Goal: Information Seeking & Learning: Learn about a topic

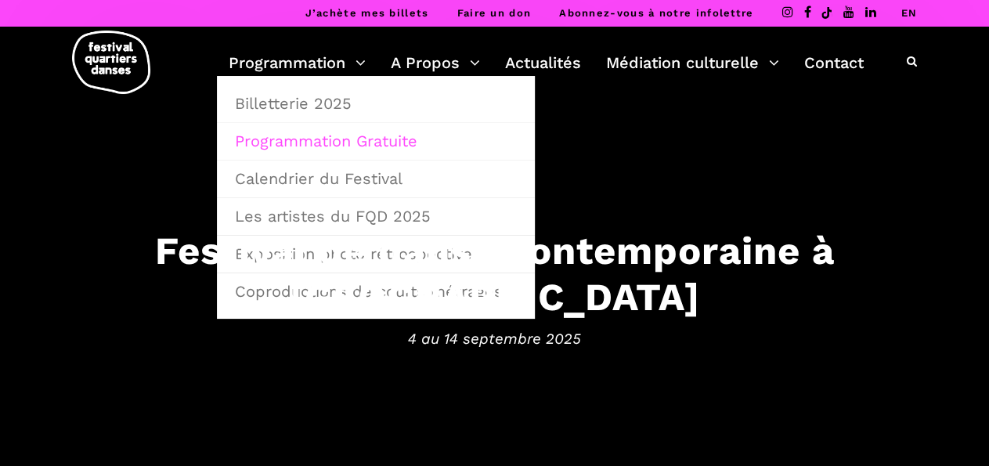
click at [308, 143] on link "Programmation Gratuite" at bounding box center [376, 141] width 301 height 36
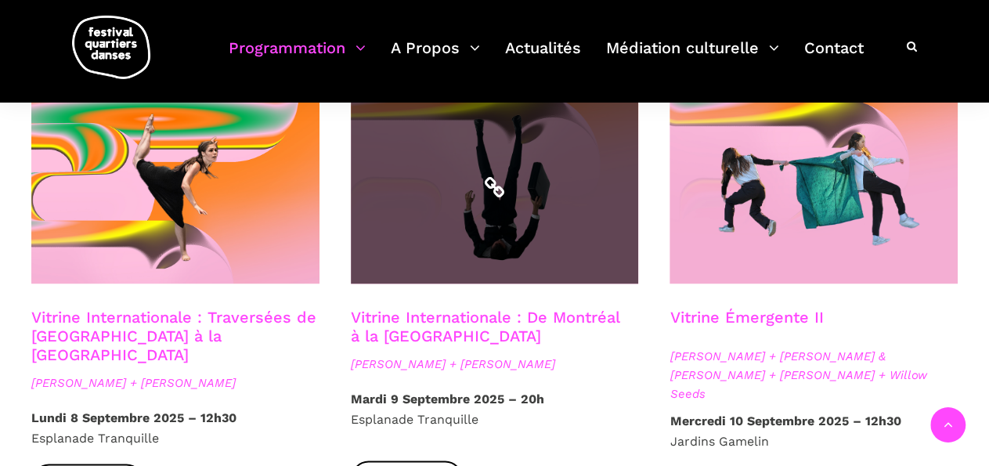
scroll to position [1255, 0]
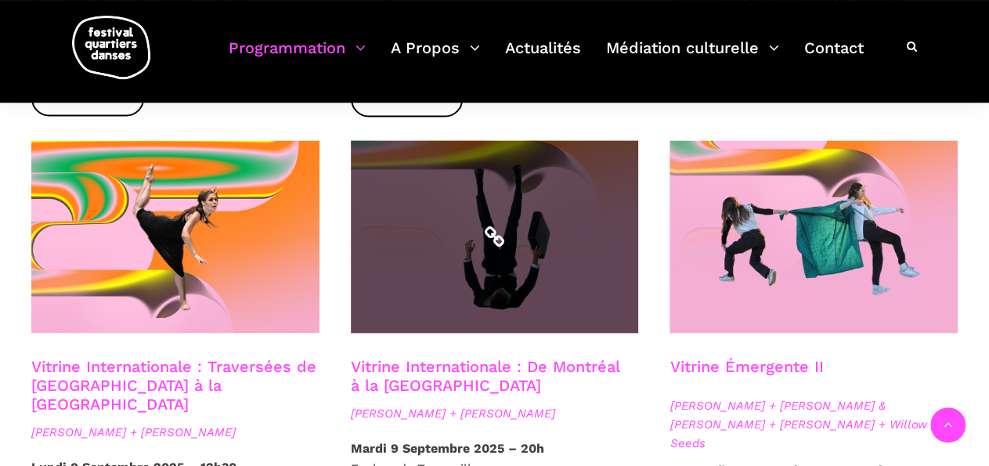
click at [587, 149] on span at bounding box center [495, 236] width 288 height 193
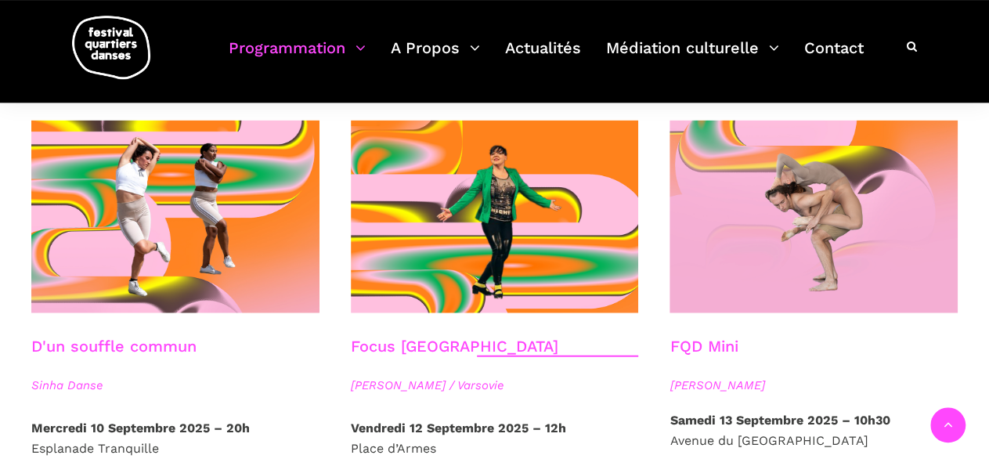
scroll to position [1717, 0]
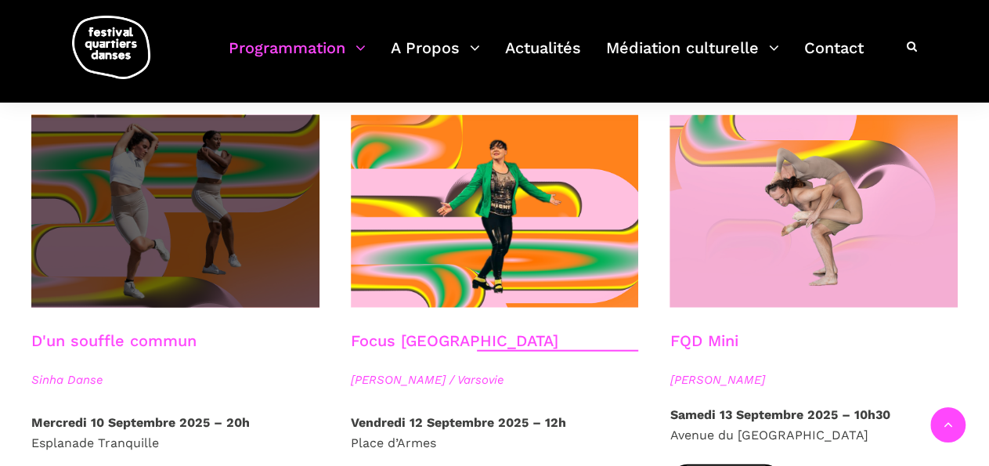
click at [149, 208] on span at bounding box center [175, 211] width 288 height 193
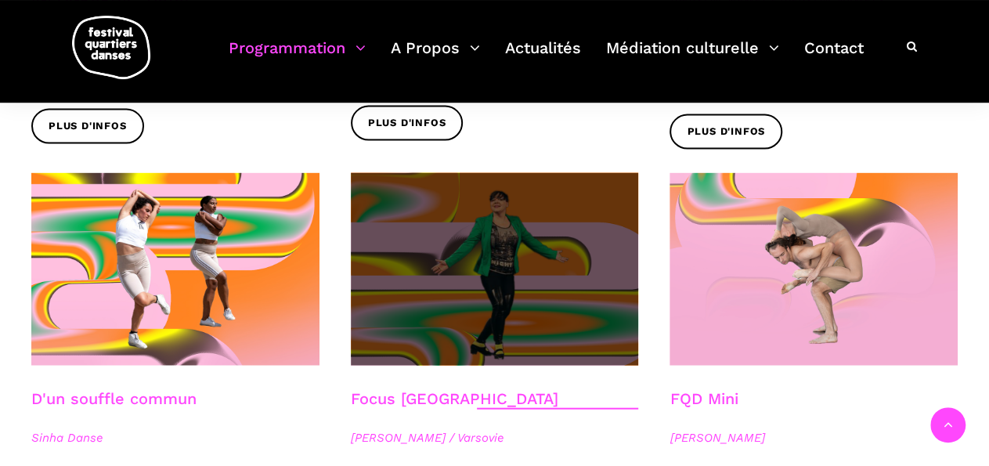
scroll to position [1667, 0]
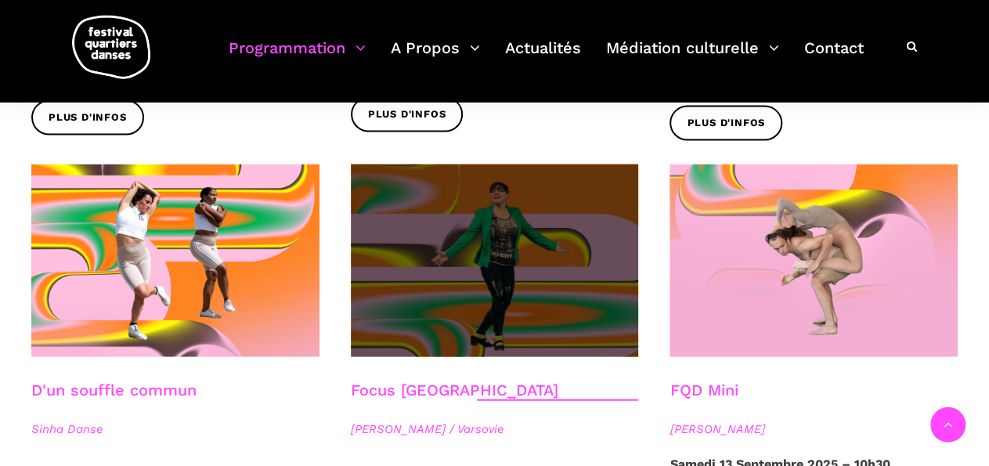
click at [521, 235] on span at bounding box center [495, 260] width 288 height 193
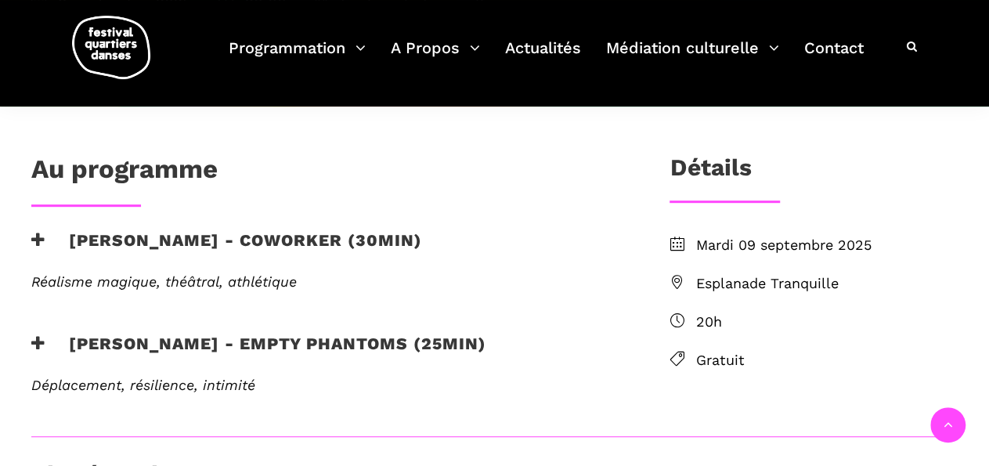
scroll to position [393, 0]
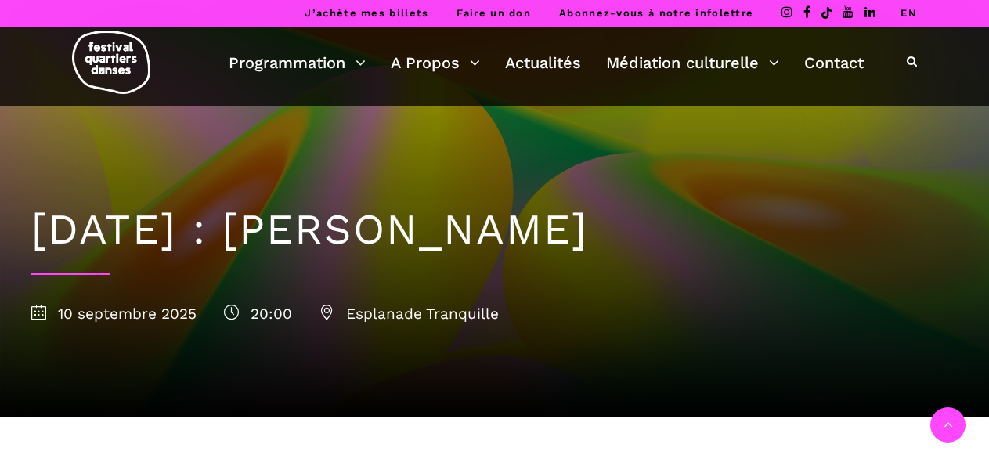
scroll to position [320, 0]
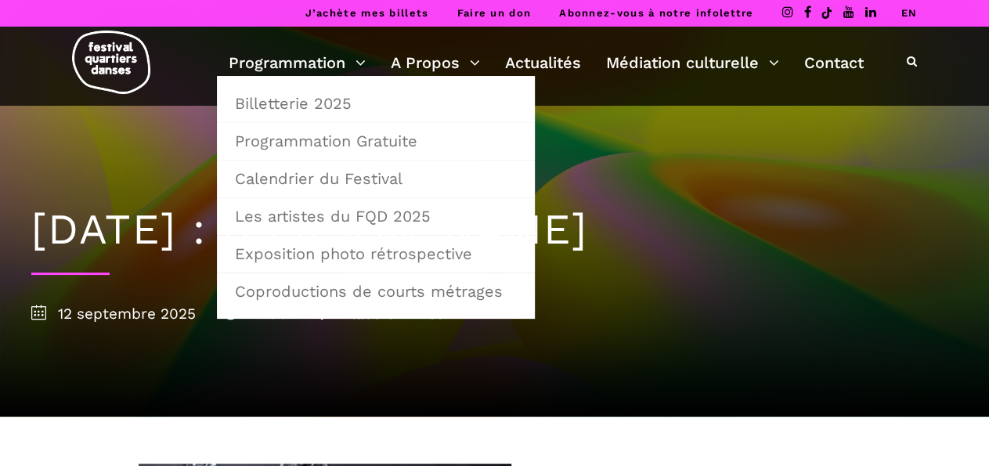
click at [361, 8] on link "J’achète mes billets" at bounding box center [367, 13] width 124 height 12
